Goal: Find specific page/section: Find specific page/section

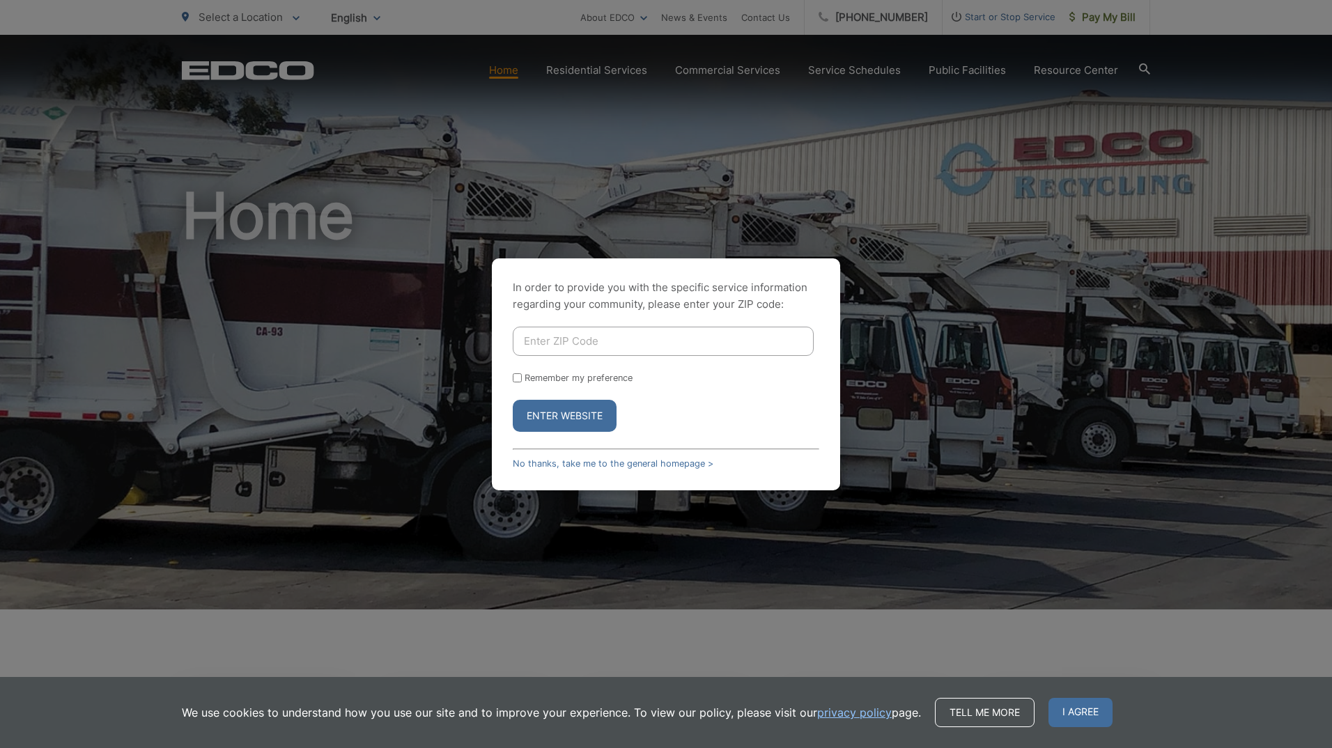
click at [559, 344] on input "Enter ZIP Code" at bounding box center [663, 341] width 301 height 29
type input "92081"
click at [569, 411] on button "Enter Website" at bounding box center [565, 416] width 104 height 32
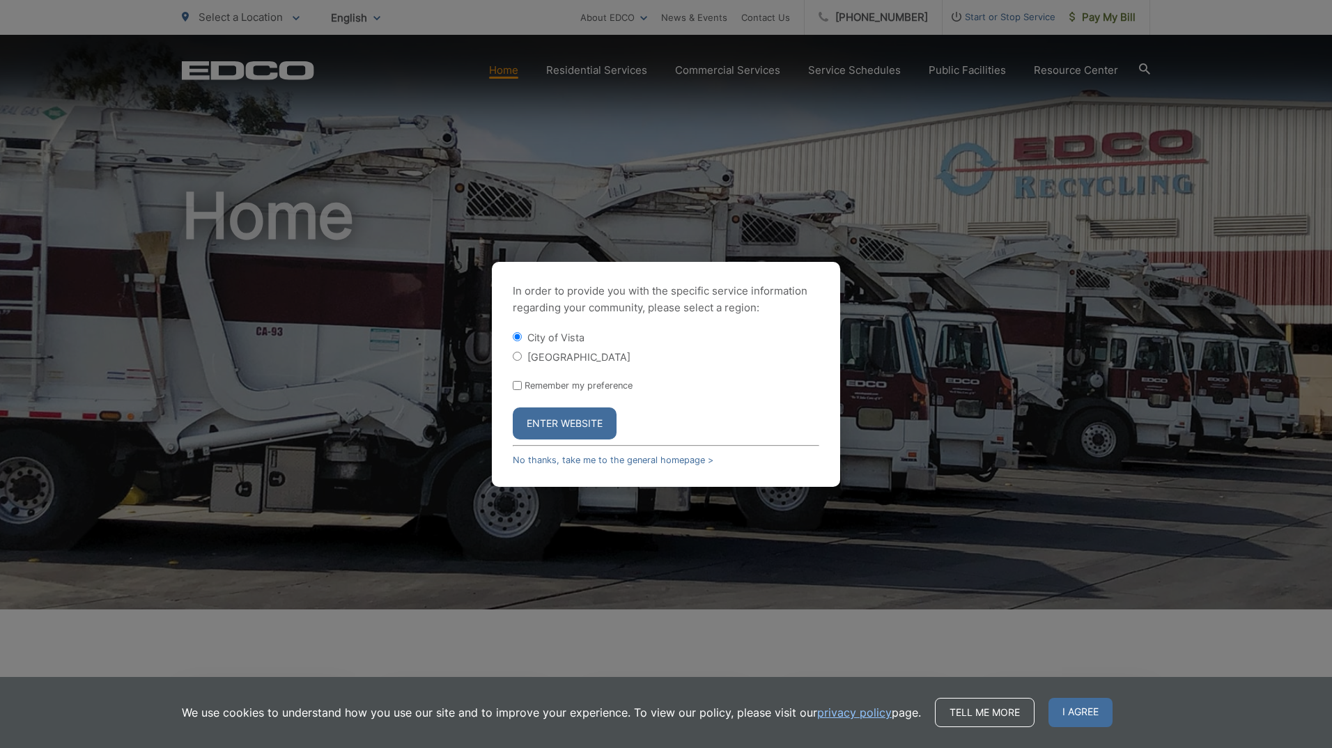
click at [553, 425] on button "Enter Website" at bounding box center [565, 424] width 104 height 32
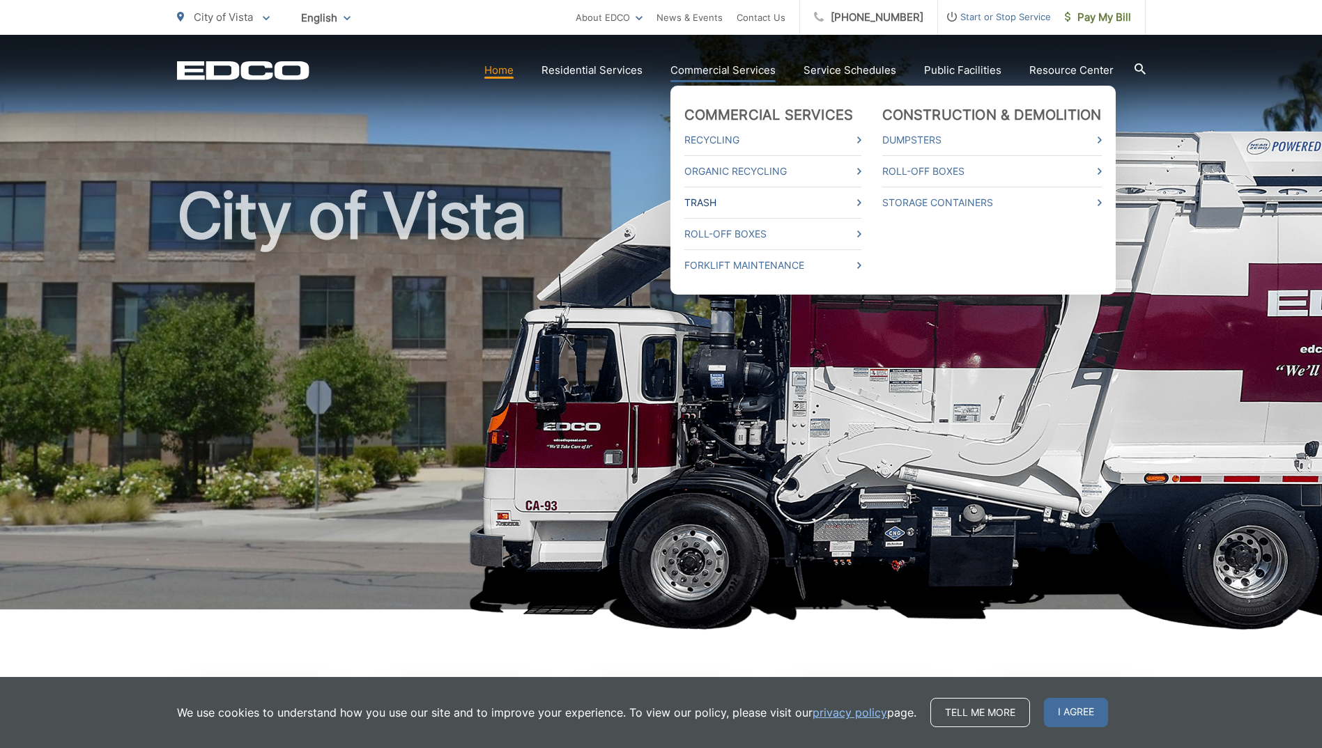
click at [719, 204] on link "Trash" at bounding box center [772, 202] width 177 height 17
